Goal: Information Seeking & Learning: Learn about a topic

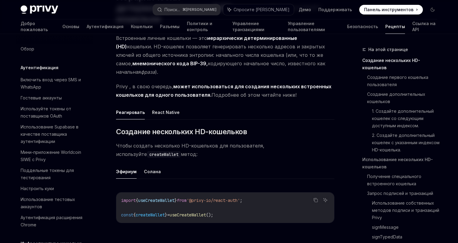
scroll to position [65, 0]
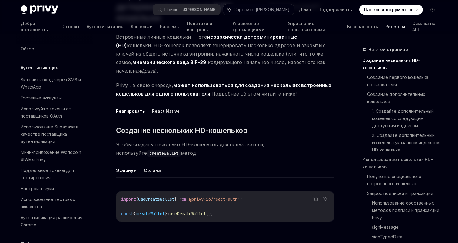
click at [158, 108] on font "React Native" at bounding box center [166, 111] width 28 height 7
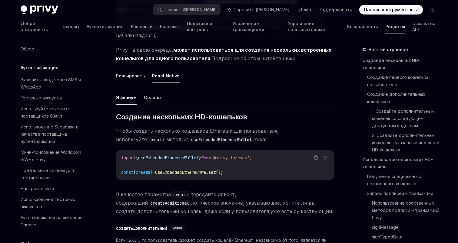
scroll to position [96, 0]
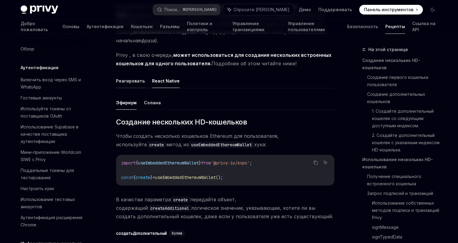
click at [132, 78] on font "Реагировать" at bounding box center [130, 80] width 29 height 5
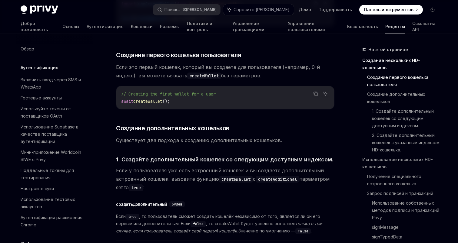
scroll to position [264, 0]
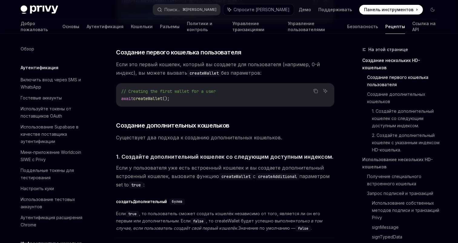
click at [248, 60] on span "Если это первый кошелек, который вы создаете для пользователя (например, 0-й ин…" at bounding box center [225, 68] width 218 height 17
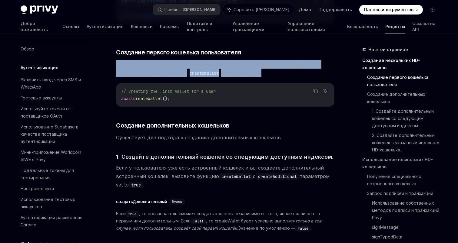
click at [248, 60] on span "Если это первый кошелек, который вы создаете для пользователя (например, 0-й ин…" at bounding box center [225, 68] width 218 height 17
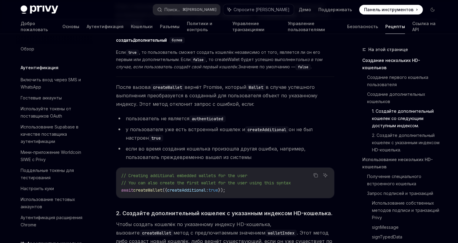
scroll to position [426, 0]
click at [302, 57] on span "Если true , то пользователь сможет создать кошелёк независимо от того, является…" at bounding box center [225, 59] width 218 height 22
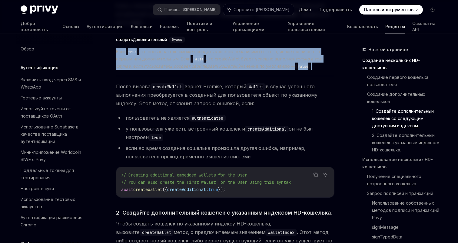
click at [302, 57] on span "Если true , то пользователь сможет создать кошелёк независимо от того, является…" at bounding box center [225, 59] width 218 height 22
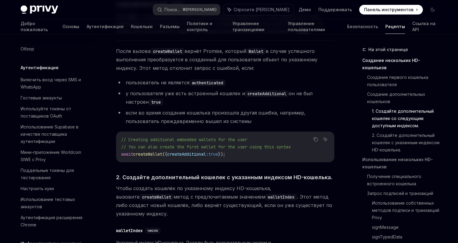
scroll to position [462, 0]
click at [302, 57] on span "После вызова createWallet вернёт Promise, который Wallet в случае успешного вып…" at bounding box center [225, 58] width 218 height 25
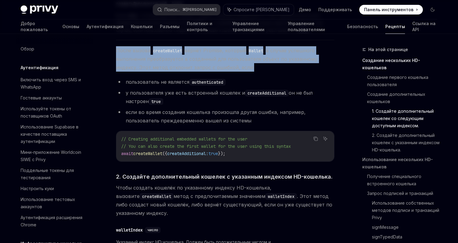
click at [302, 57] on span "После вызова createWallet вернёт Promise, который Wallet в случае успешного вып…" at bounding box center [225, 58] width 218 height 25
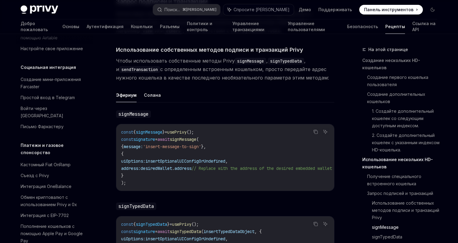
scroll to position [707, 0]
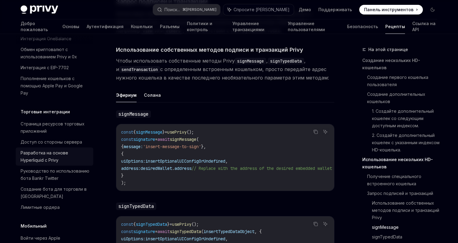
click at [48, 150] on font "Разработка на основе Hyperliquid с Privy" at bounding box center [45, 156] width 48 height 12
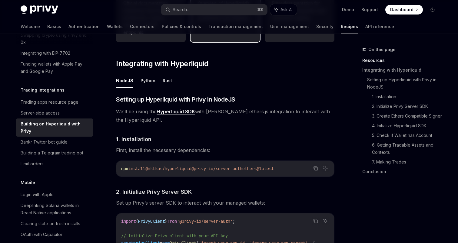
scroll to position [201, 0]
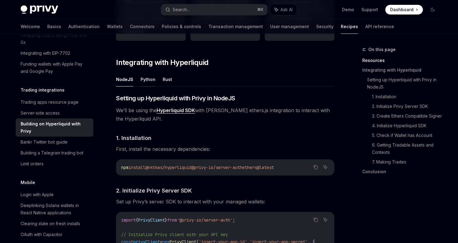
click at [144, 78] on button "Python" at bounding box center [147, 79] width 15 height 14
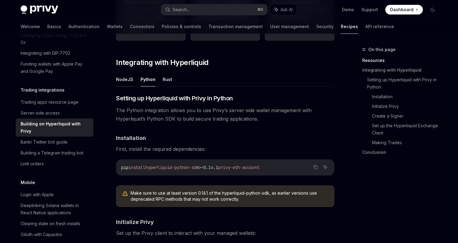
click at [128, 78] on button "NodeJS" at bounding box center [124, 79] width 17 height 14
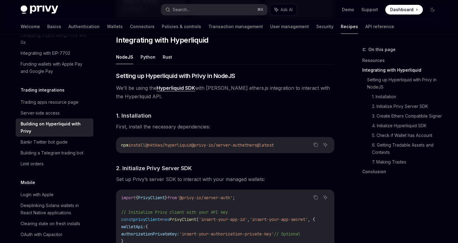
scroll to position [221, 0]
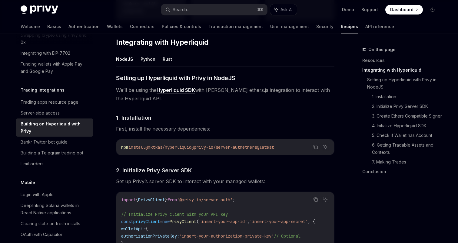
click at [147, 56] on button "Python" at bounding box center [147, 59] width 15 height 14
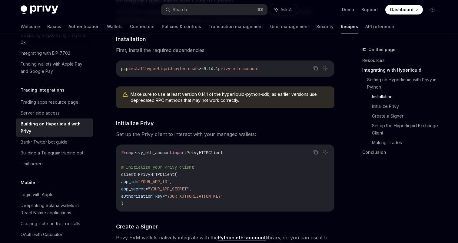
scroll to position [302, 0]
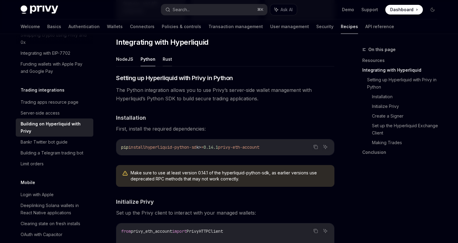
click at [168, 60] on button "Rust" at bounding box center [166, 59] width 9 height 14
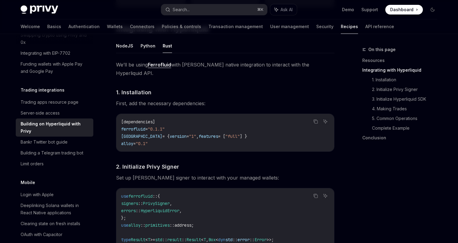
scroll to position [233, 0]
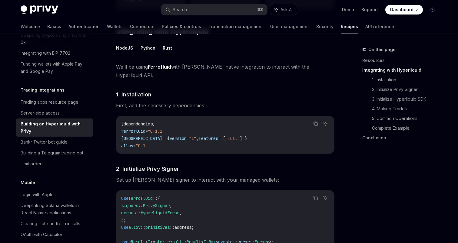
click at [130, 50] on button "NodeJS" at bounding box center [124, 48] width 17 height 14
type textarea "*"
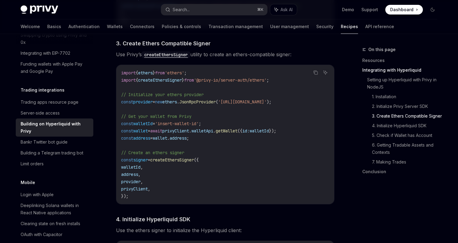
scroll to position [457, 0]
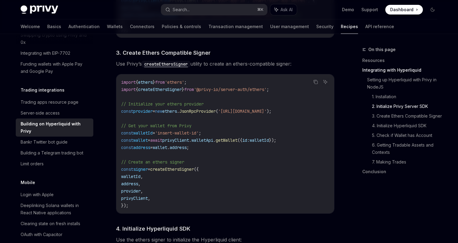
scroll to position [449, 0]
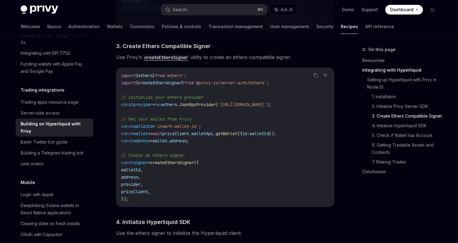
click at [178, 60] on code "createEthersSigner" at bounding box center [166, 57] width 48 height 7
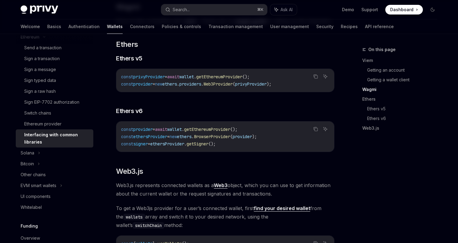
scroll to position [618, 0]
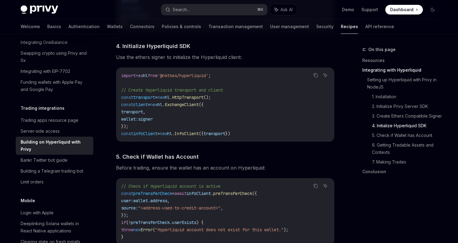
scroll to position [628, 0]
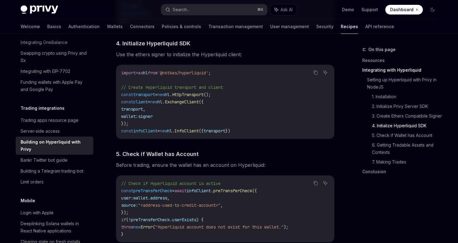
click at [188, 104] on span "ExchangeClient" at bounding box center [182, 101] width 34 height 5
copy span "ExchangeClient"
click at [162, 103] on span "hl" at bounding box center [159, 101] width 5 height 5
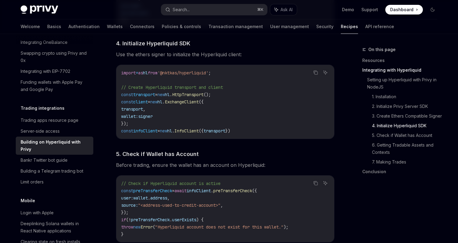
copy span "hl"
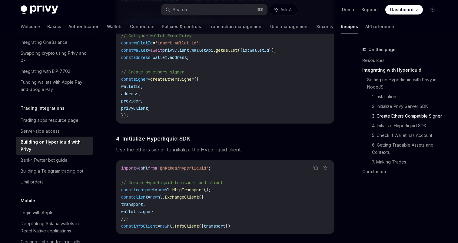
scroll to position [531, 0]
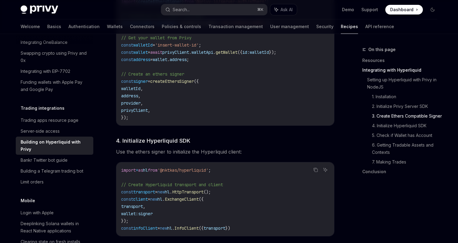
click at [182, 172] on span "'@nktkas/hyperliquid'" at bounding box center [182, 170] width 51 height 5
drag, startPoint x: 182, startPoint y: 172, endPoint x: 196, endPoint y: 172, distance: 13.6
click at [196, 172] on span "'@nktkas/hyperliquid'" at bounding box center [182, 170] width 51 height 5
copy span "nktkas/hyperliquid"
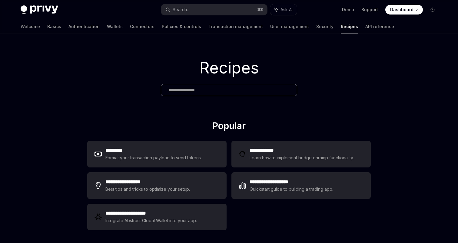
click at [375, 121] on div "**********" at bounding box center [228, 186] width 303 height 132
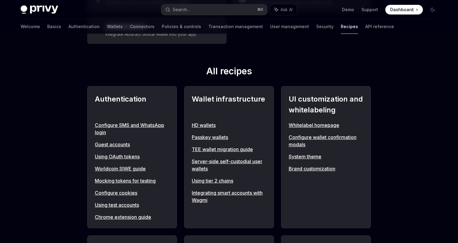
scroll to position [197, 0]
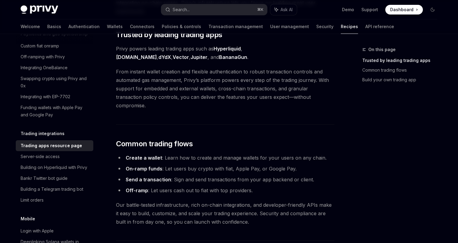
scroll to position [95, 0]
click at [375, 121] on div "On this page Trusted by leading trading apps Common trading flows Build your ow…" at bounding box center [396, 144] width 92 height 197
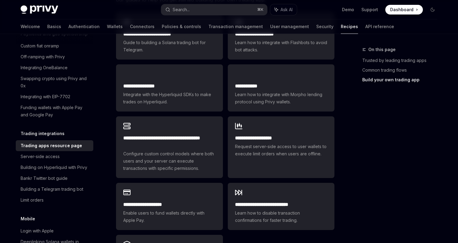
scroll to position [422, 0]
